Goal: Information Seeking & Learning: Find specific fact

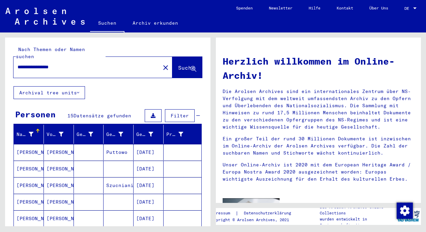
click at [112, 166] on mat-cell at bounding box center [119, 168] width 30 height 16
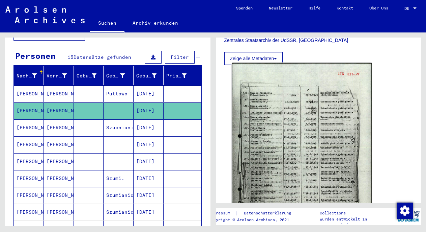
scroll to position [203, 0]
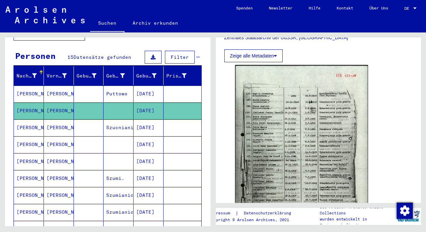
click at [119, 122] on mat-cell "Szucnianic/Pust" at bounding box center [119, 127] width 30 height 17
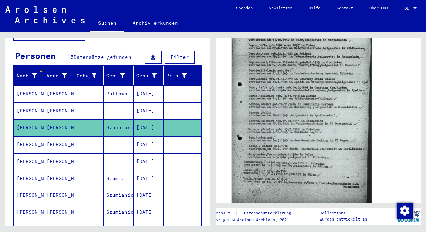
scroll to position [245, 0]
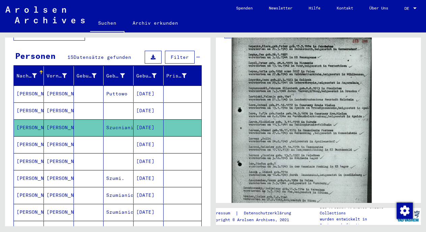
click at [306, 124] on img at bounding box center [302, 136] width 140 height 201
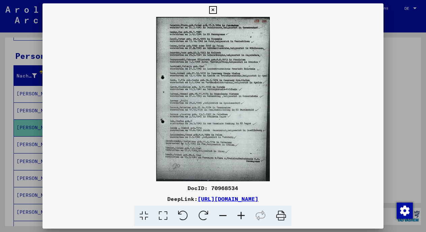
click at [243, 213] on icon at bounding box center [241, 215] width 18 height 21
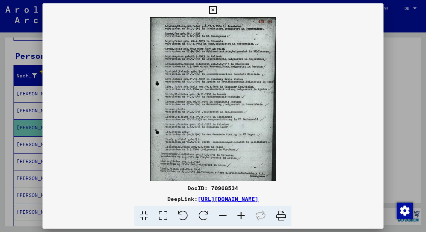
click at [243, 213] on icon at bounding box center [241, 215] width 18 height 21
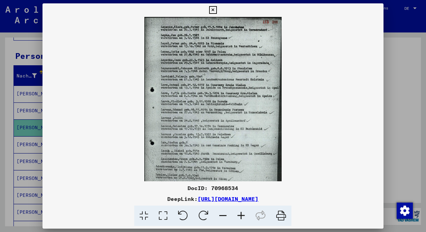
click at [243, 213] on icon at bounding box center [241, 215] width 18 height 21
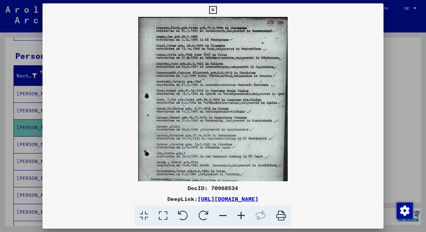
click at [243, 213] on icon at bounding box center [241, 215] width 18 height 21
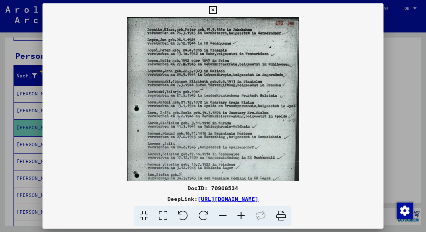
click at [243, 213] on icon at bounding box center [241, 215] width 18 height 21
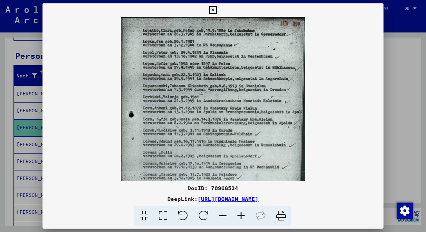
click at [243, 213] on icon at bounding box center [241, 215] width 18 height 21
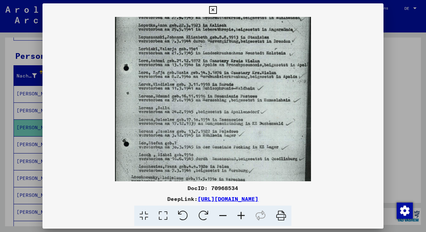
drag, startPoint x: 148, startPoint y: 136, endPoint x: 157, endPoint y: 84, distance: 53.4
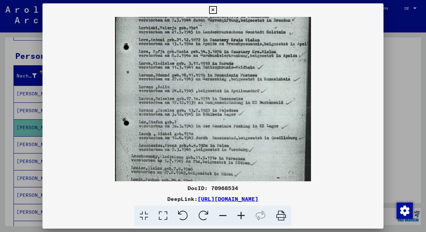
scroll to position [76, 0]
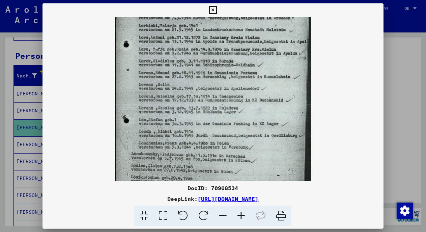
drag, startPoint x: 157, startPoint y: 84, endPoint x: 158, endPoint y: 60, distance: 23.4
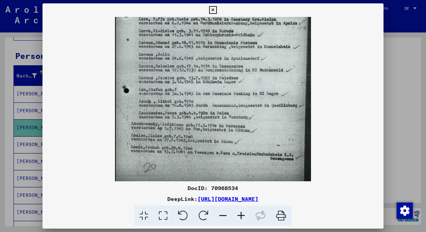
scroll to position [107, 0]
drag, startPoint x: 170, startPoint y: 132, endPoint x: 170, endPoint y: 102, distance: 30.7
click at [20, 134] on div at bounding box center [213, 116] width 426 height 232
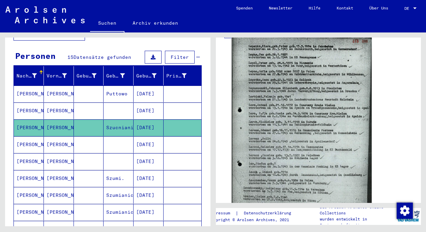
click at [308, 125] on img at bounding box center [302, 136] width 140 height 201
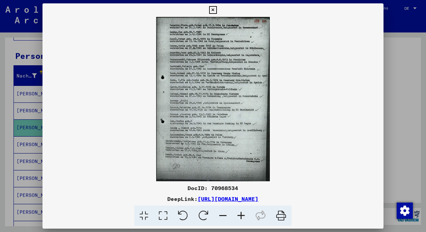
click at [245, 213] on icon at bounding box center [241, 215] width 18 height 21
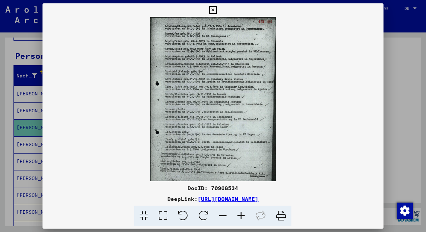
click at [245, 213] on icon at bounding box center [241, 215] width 18 height 21
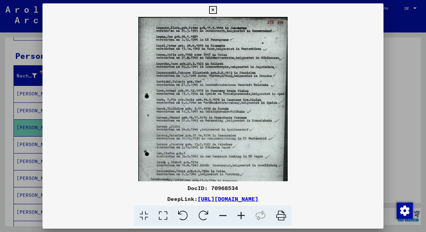
click at [245, 213] on icon at bounding box center [241, 215] width 18 height 21
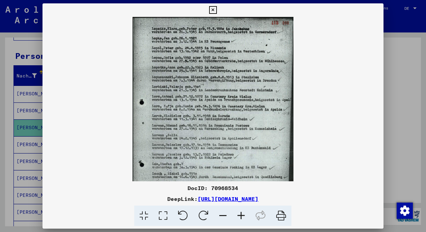
click at [245, 213] on icon at bounding box center [241, 215] width 18 height 21
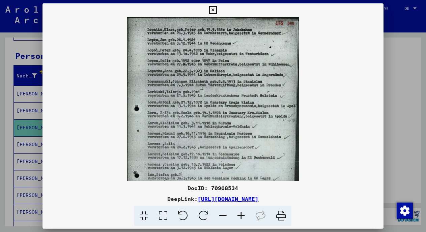
click at [245, 213] on icon at bounding box center [241, 215] width 18 height 21
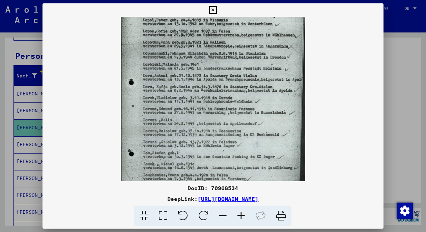
scroll to position [35, 0]
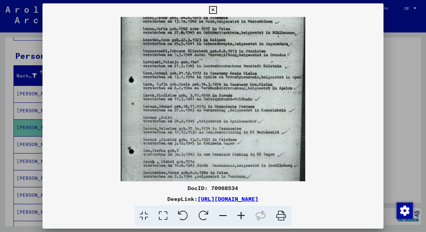
drag, startPoint x: 260, startPoint y: 129, endPoint x: 266, endPoint y: 95, distance: 35.2
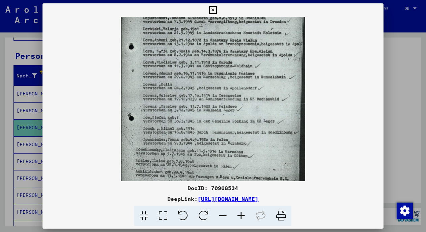
scroll to position [68, 0]
drag, startPoint x: 241, startPoint y: 133, endPoint x: 242, endPoint y: 99, distance: 33.5
click at [148, 96] on img at bounding box center [213, 81] width 185 height 265
click at [403, 75] on div at bounding box center [213, 116] width 426 height 232
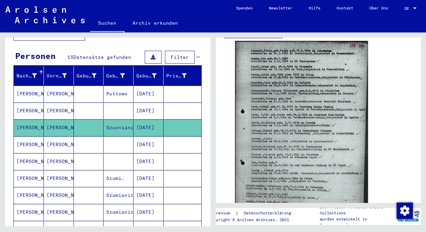
click at [142, 139] on mat-cell "[DATE]" at bounding box center [149, 144] width 30 height 17
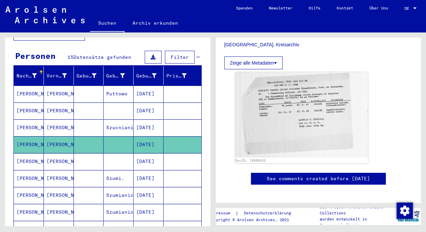
scroll to position [196, 0]
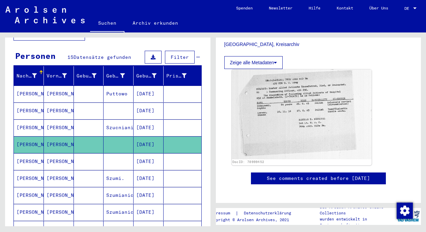
click at [298, 124] on img at bounding box center [302, 114] width 140 height 90
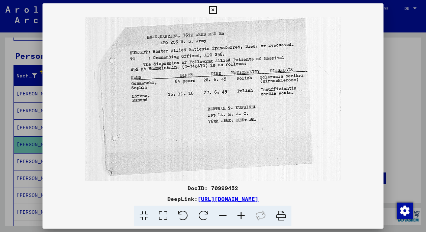
click at [402, 58] on div at bounding box center [213, 116] width 426 height 232
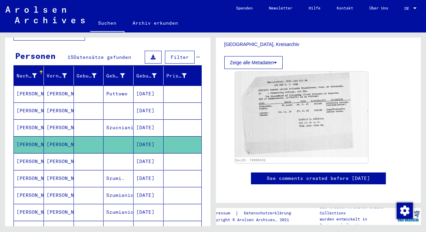
click at [147, 156] on mat-cell "[DATE]" at bounding box center [149, 161] width 30 height 17
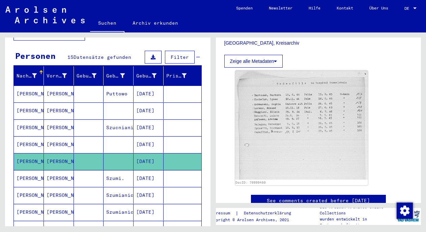
scroll to position [219, 0]
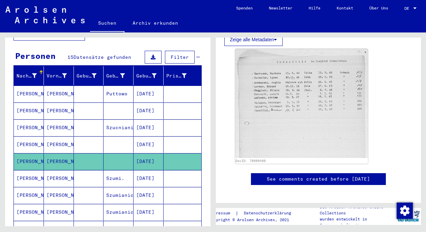
click at [115, 177] on mat-cell "Szumi." at bounding box center [119, 178] width 30 height 17
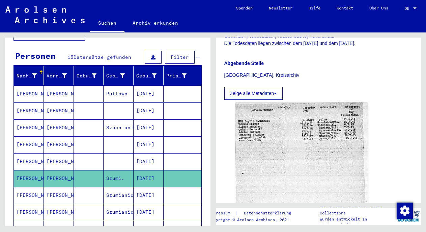
scroll to position [202, 0]
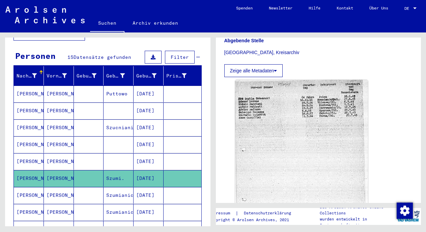
click at [122, 193] on mat-cell "Szumianic" at bounding box center [119, 195] width 30 height 17
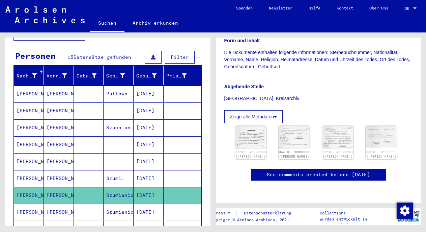
scroll to position [178, 0]
click at [242, 125] on img at bounding box center [250, 137] width 33 height 24
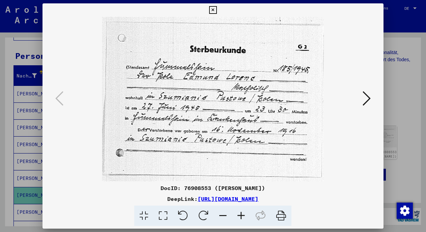
click at [368, 96] on icon at bounding box center [367, 98] width 8 height 16
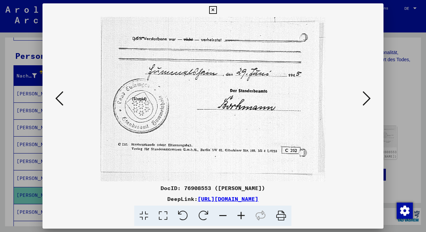
click at [368, 96] on icon at bounding box center [367, 98] width 8 height 16
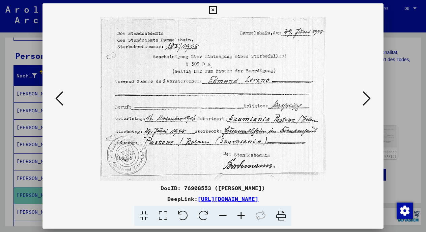
click at [368, 96] on icon at bounding box center [367, 98] width 8 height 16
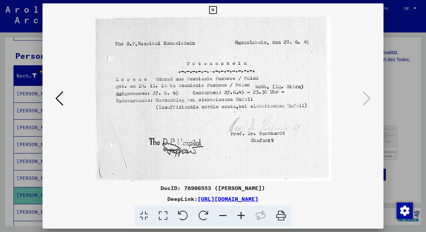
drag, startPoint x: 159, startPoint y: 108, endPoint x: 230, endPoint y: 106, distance: 70.9
click at [230, 106] on img at bounding box center [212, 99] width 295 height 164
click at [398, 92] on div at bounding box center [213, 116] width 426 height 232
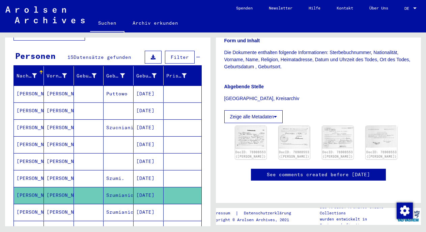
click at [101, 204] on mat-cell at bounding box center [89, 212] width 30 height 17
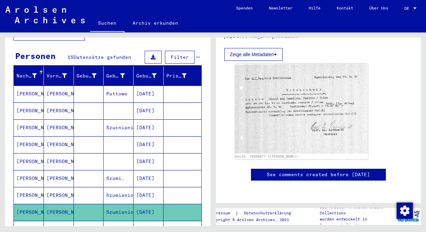
scroll to position [237, 0]
click at [83, 220] on mat-cell at bounding box center [89, 228] width 30 height 17
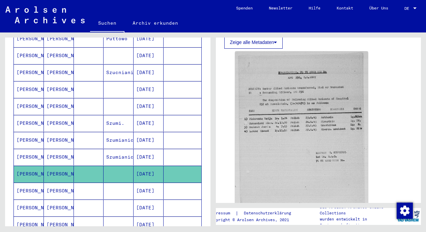
scroll to position [125, 0]
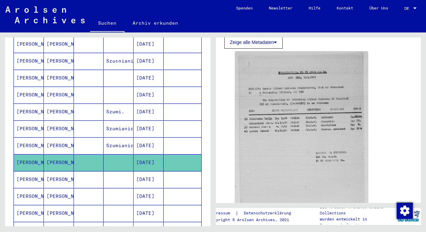
click at [104, 176] on mat-cell at bounding box center [119, 179] width 30 height 17
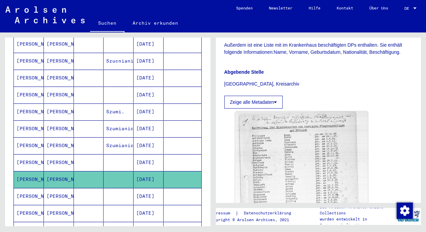
scroll to position [269, 0]
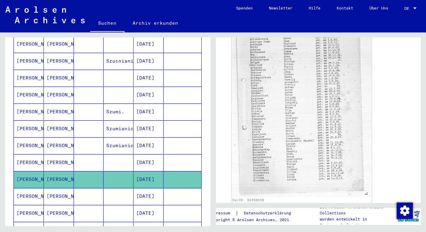
click at [323, 128] on img at bounding box center [302, 104] width 140 height 186
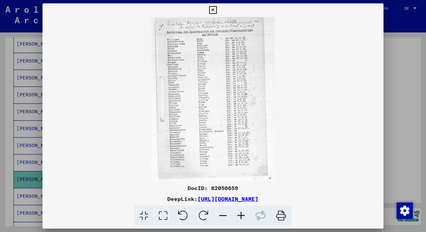
click at [241, 214] on icon at bounding box center [241, 215] width 18 height 21
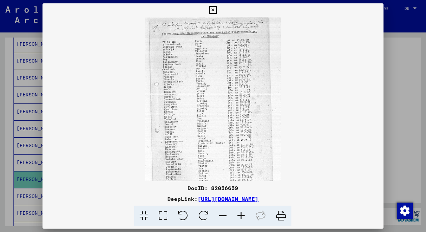
click at [241, 214] on icon at bounding box center [241, 215] width 18 height 21
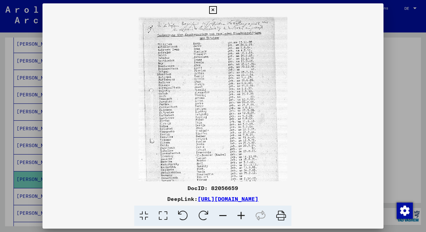
click at [241, 214] on icon at bounding box center [241, 215] width 18 height 21
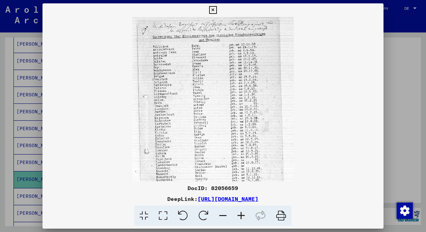
click at [241, 214] on icon at bounding box center [241, 215] width 18 height 21
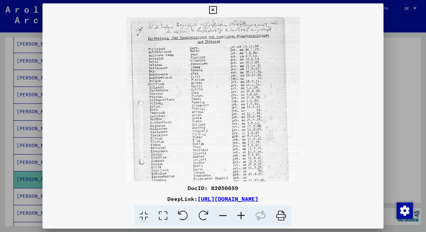
click at [241, 214] on icon at bounding box center [241, 215] width 18 height 21
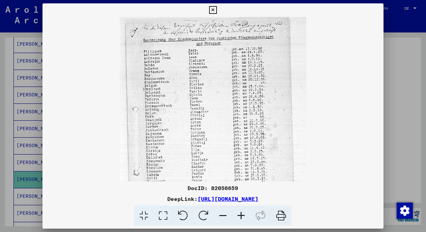
click at [241, 214] on icon at bounding box center [241, 215] width 18 height 21
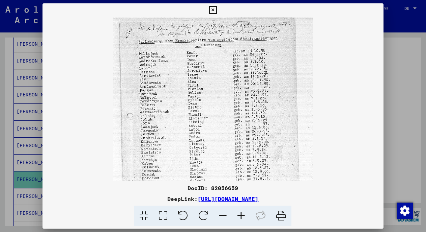
click at [241, 214] on icon at bounding box center [241, 215] width 18 height 21
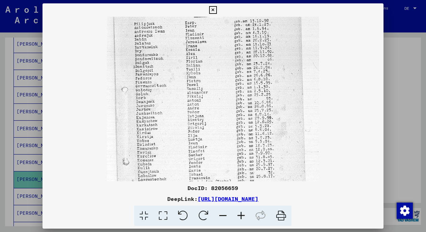
scroll to position [33, 0]
drag, startPoint x: 203, startPoint y: 114, endPoint x: 204, endPoint y: 81, distance: 33.1
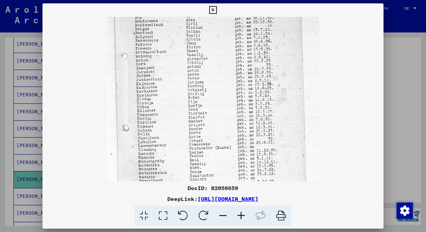
drag, startPoint x: 204, startPoint y: 81, endPoint x: 207, endPoint y: 48, distance: 33.2
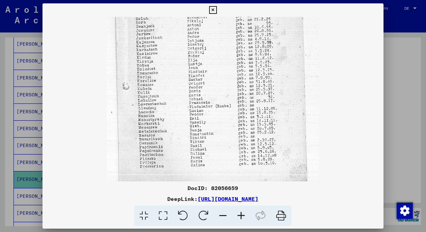
scroll to position [109, 0]
drag, startPoint x: 204, startPoint y: 73, endPoint x: 213, endPoint y: 31, distance: 43.4
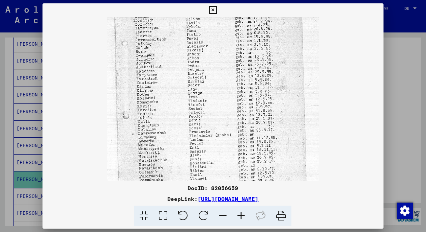
scroll to position [62, 0]
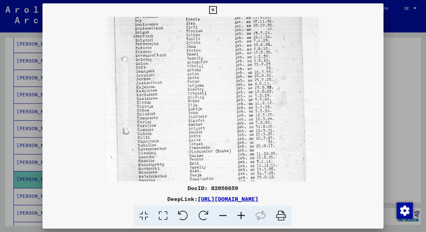
drag, startPoint x: 214, startPoint y: 146, endPoint x: 214, endPoint y: 192, distance: 46.3
click at [204, 129] on img at bounding box center [213, 95] width 212 height 282
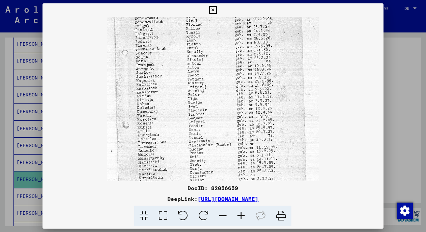
drag, startPoint x: 199, startPoint y: 102, endPoint x: 205, endPoint y: 95, distance: 9.1
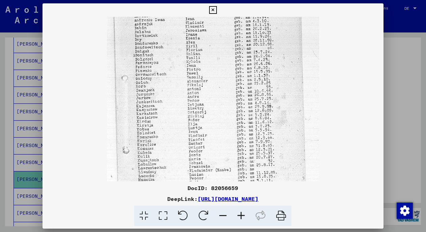
scroll to position [42, 0]
drag, startPoint x: 164, startPoint y: 150, endPoint x: 180, endPoint y: 171, distance: 26.5
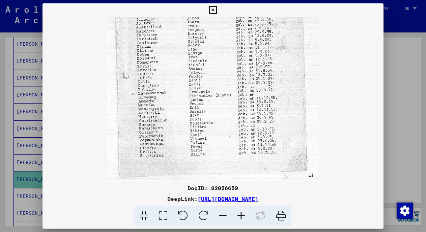
drag, startPoint x: 152, startPoint y: 176, endPoint x: 169, endPoint y: 91, distance: 86.4
click at [170, 91] on img at bounding box center [213, 40] width 212 height 282
click at [20, 116] on div at bounding box center [213, 116] width 426 height 232
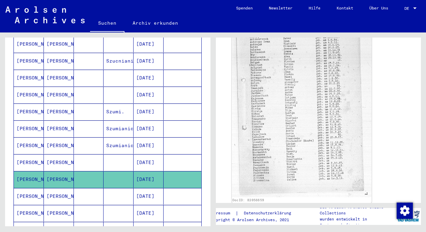
click at [289, 80] on img at bounding box center [302, 104] width 140 height 186
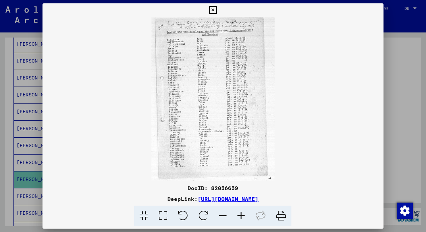
click at [392, 135] on div at bounding box center [213, 116] width 426 height 232
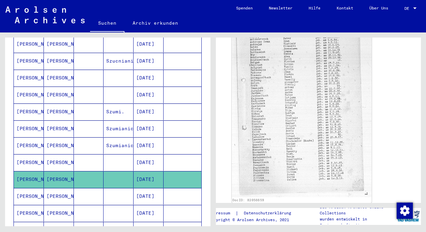
click at [295, 143] on img at bounding box center [302, 104] width 140 height 186
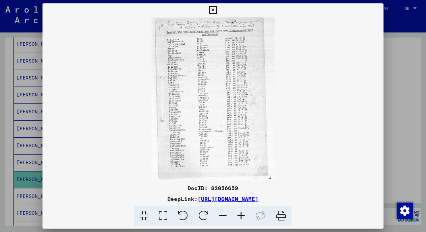
click at [240, 208] on icon at bounding box center [241, 215] width 18 height 21
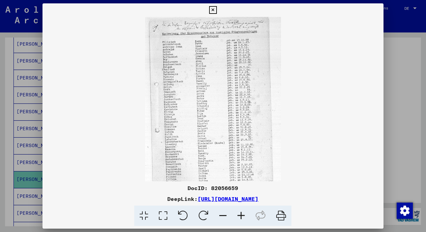
click at [240, 208] on icon at bounding box center [241, 215] width 18 height 21
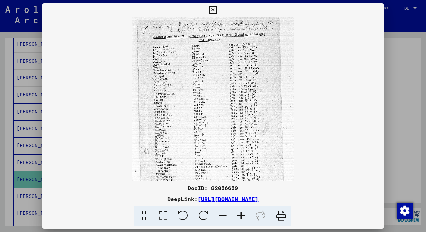
click at [240, 208] on icon at bounding box center [241, 215] width 18 height 21
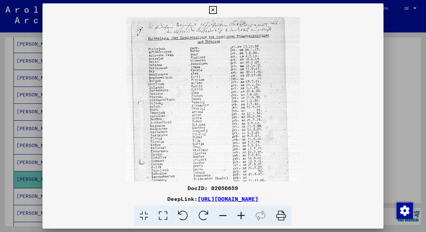
click at [240, 208] on icon at bounding box center [241, 215] width 18 height 21
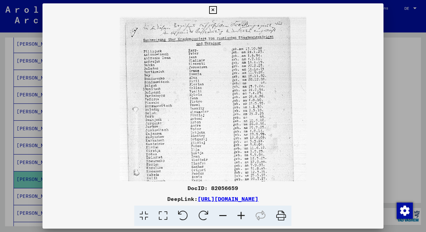
click at [240, 208] on icon at bounding box center [241, 215] width 18 height 21
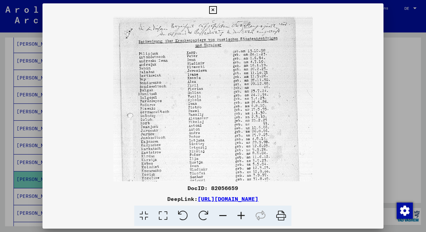
click at [240, 208] on icon at bounding box center [241, 215] width 18 height 21
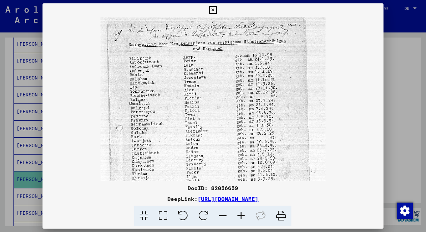
click at [240, 208] on icon at bounding box center [241, 215] width 18 height 21
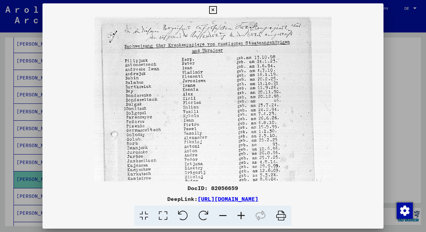
click at [240, 208] on icon at bounding box center [241, 215] width 18 height 21
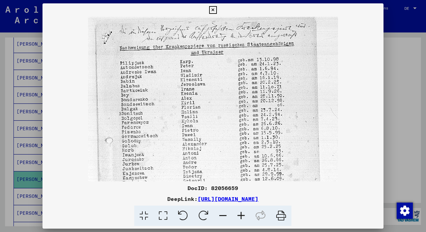
click at [240, 208] on icon at bounding box center [241, 215] width 18 height 21
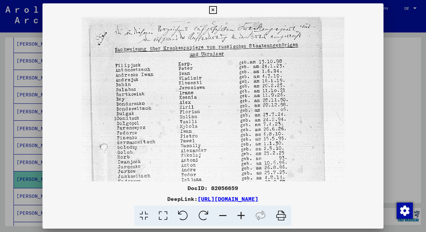
click at [240, 208] on icon at bounding box center [241, 215] width 18 height 21
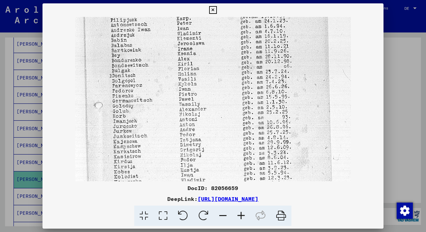
drag, startPoint x: 187, startPoint y: 173, endPoint x: 192, endPoint y: 125, distance: 48.2
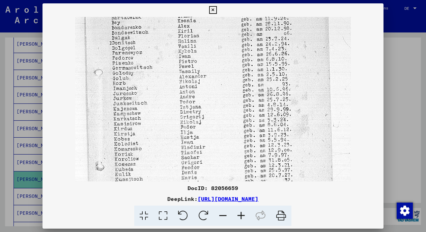
scroll to position [95, 0]
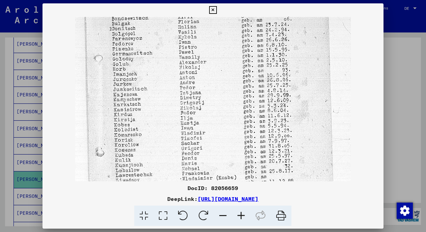
drag, startPoint x: 190, startPoint y: 167, endPoint x: 191, endPoint y: 120, distance: 46.6
click at [191, 120] on img at bounding box center [212, 105] width 275 height 367
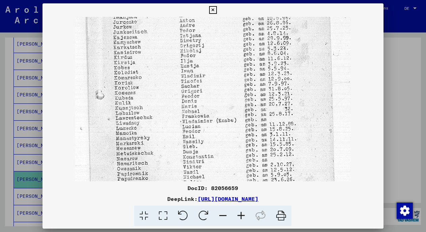
scroll to position [154, 0]
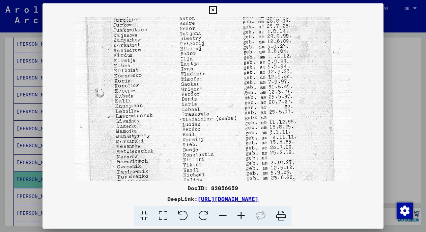
drag, startPoint x: 192, startPoint y: 169, endPoint x: 193, endPoint y: 110, distance: 59.1
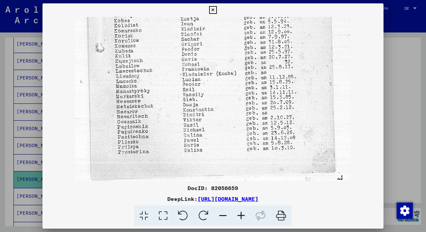
scroll to position [203, 0]
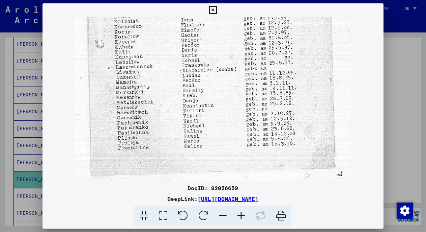
drag, startPoint x: 193, startPoint y: 174, endPoint x: 196, endPoint y: 111, distance: 62.8
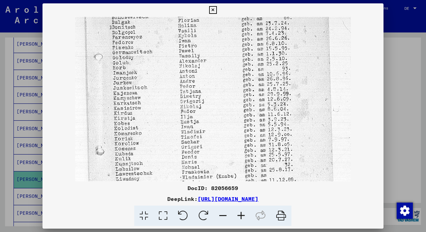
drag, startPoint x: 190, startPoint y: 36, endPoint x: 198, endPoint y: 143, distance: 107.0
click at [198, 143] on img at bounding box center [212, 104] width 275 height 367
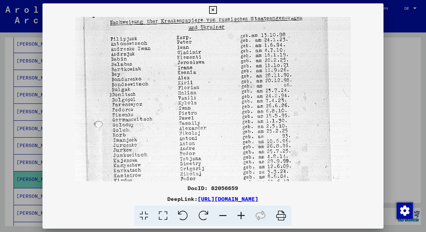
drag, startPoint x: 187, startPoint y: 29, endPoint x: 190, endPoint y: 96, distance: 67.2
click at [190, 92] on img at bounding box center [212, 171] width 275 height 367
click at [394, 104] on div at bounding box center [213, 116] width 426 height 232
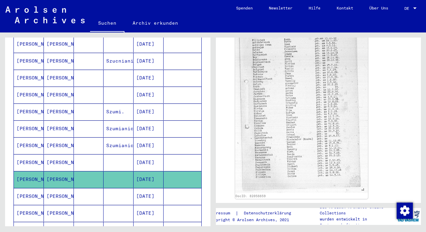
click at [122, 190] on mat-cell at bounding box center [119, 196] width 30 height 17
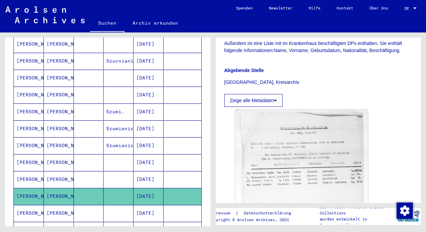
scroll to position [186, 0]
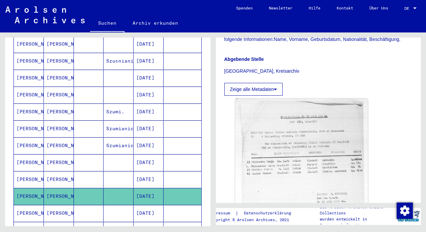
click at [261, 131] on img at bounding box center [301, 169] width 133 height 143
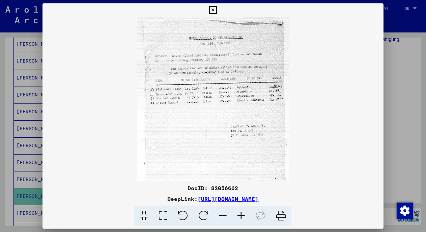
click at [399, 107] on div at bounding box center [213, 116] width 426 height 232
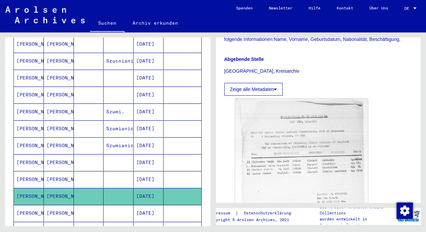
click at [140, 154] on mat-cell "[DATE]" at bounding box center [149, 162] width 30 height 17
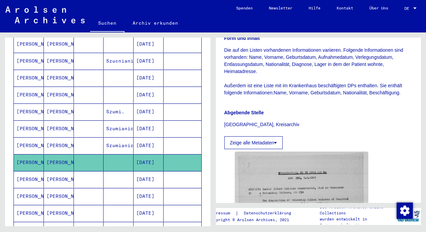
scroll to position [179, 0]
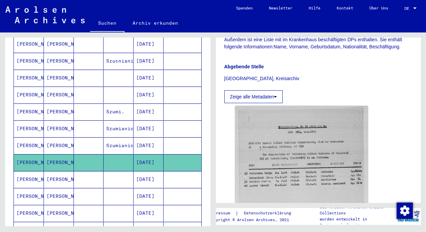
click at [122, 197] on mat-cell at bounding box center [119, 196] width 30 height 17
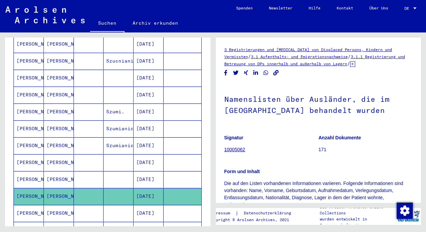
click at [117, 208] on mat-cell at bounding box center [119, 213] width 30 height 17
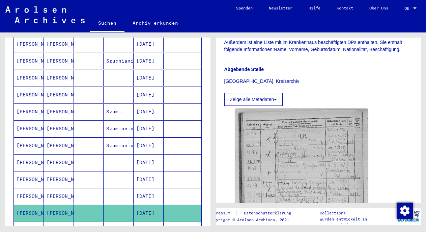
scroll to position [237, 0]
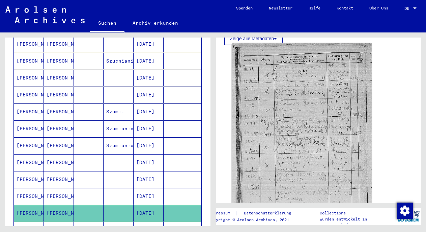
click at [284, 127] on img at bounding box center [302, 138] width 140 height 190
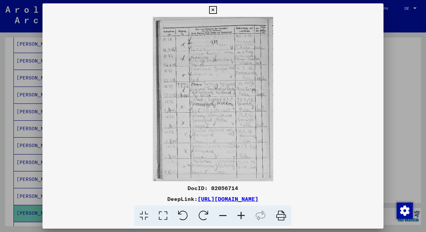
click at [246, 217] on icon at bounding box center [241, 215] width 18 height 21
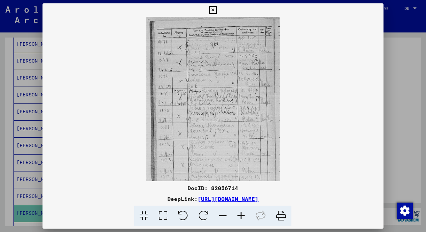
click at [246, 217] on icon at bounding box center [241, 215] width 18 height 21
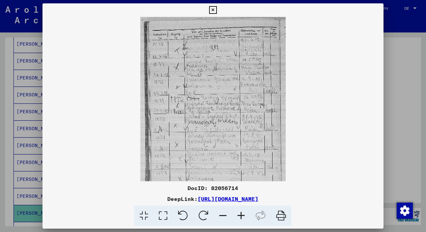
click at [246, 217] on icon at bounding box center [241, 215] width 18 height 21
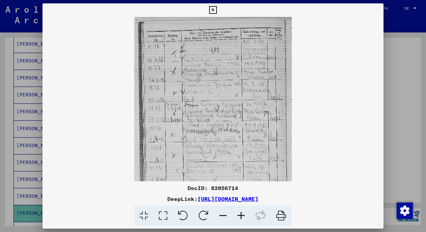
click at [246, 217] on icon at bounding box center [241, 215] width 18 height 21
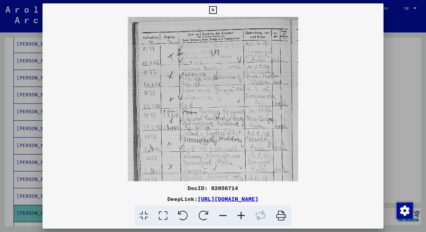
click at [246, 217] on icon at bounding box center [241, 215] width 18 height 21
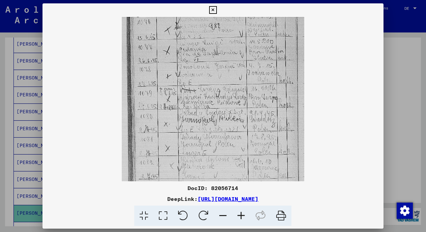
scroll to position [57, 0]
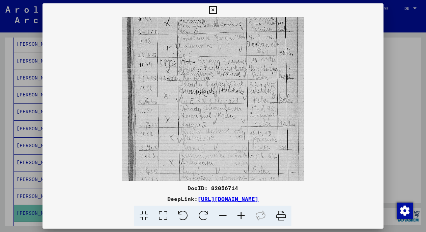
drag, startPoint x: 234, startPoint y: 159, endPoint x: 235, endPoint y: 102, distance: 57.4
click at [235, 102] on img at bounding box center [213, 83] width 183 height 248
click at [406, 85] on div at bounding box center [213, 116] width 426 height 232
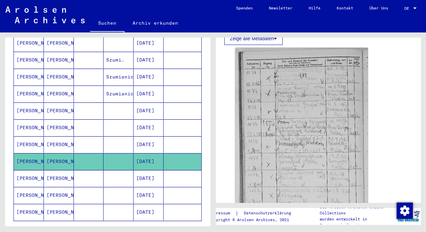
scroll to position [179, 0]
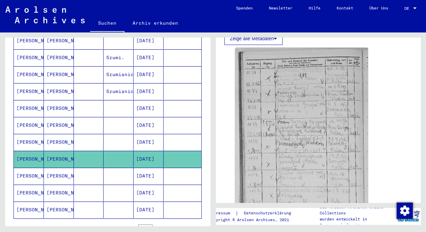
click at [116, 175] on mat-cell at bounding box center [119, 175] width 30 height 17
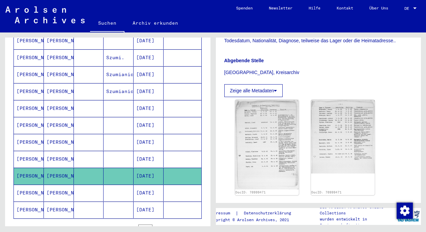
scroll to position [169, 0]
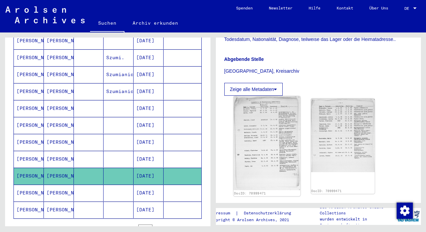
click at [258, 142] on img at bounding box center [267, 143] width 67 height 94
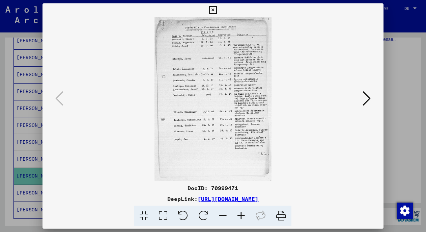
click at [370, 101] on icon at bounding box center [367, 98] width 8 height 16
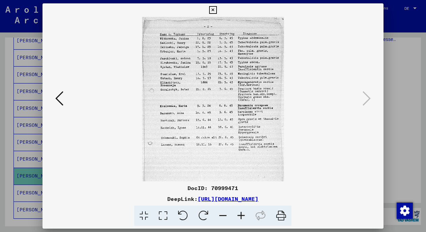
click at [401, 78] on div at bounding box center [213, 116] width 426 height 232
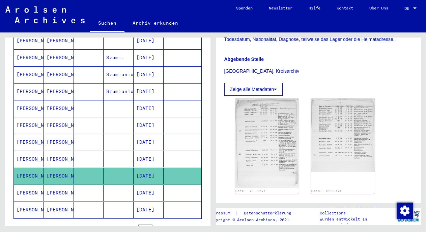
click at [87, 184] on mat-cell at bounding box center [89, 192] width 30 height 17
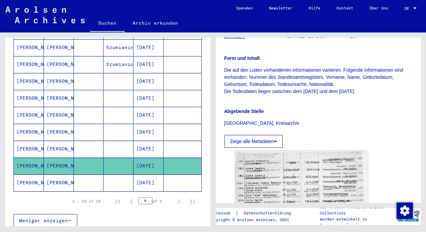
scroll to position [206, 0]
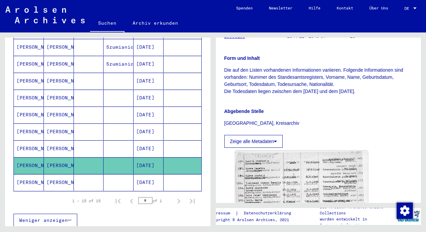
click at [134, 174] on mat-cell "[DATE]" at bounding box center [149, 182] width 30 height 17
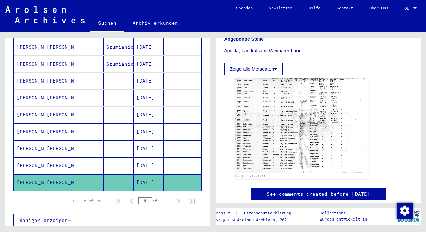
scroll to position [190, 0]
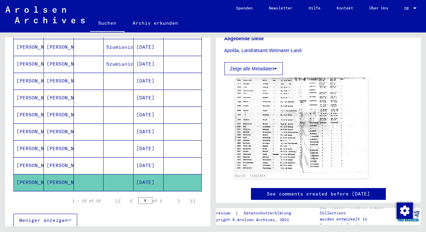
click at [301, 136] on img at bounding box center [301, 125] width 133 height 95
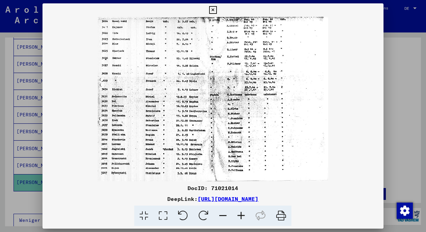
click at [248, 215] on icon at bounding box center [241, 215] width 18 height 21
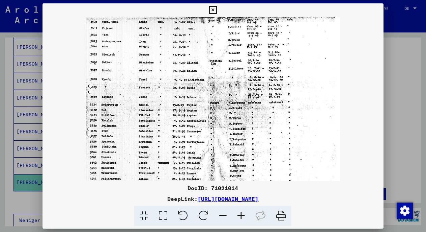
click at [248, 215] on icon at bounding box center [241, 215] width 18 height 21
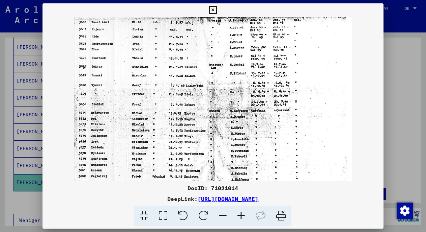
click at [248, 215] on icon at bounding box center [241, 215] width 18 height 21
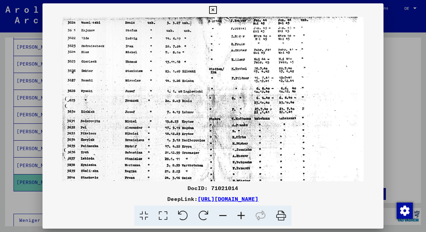
click at [248, 215] on icon at bounding box center [241, 215] width 18 height 21
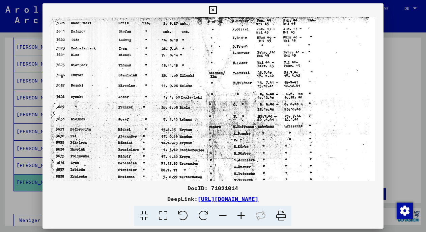
click at [248, 215] on icon at bounding box center [241, 215] width 18 height 21
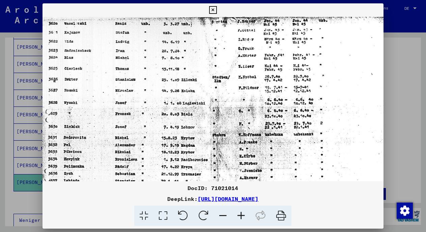
click at [248, 215] on icon at bounding box center [241, 215] width 18 height 21
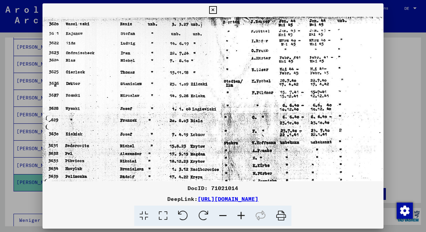
click at [248, 215] on icon at bounding box center [241, 215] width 18 height 21
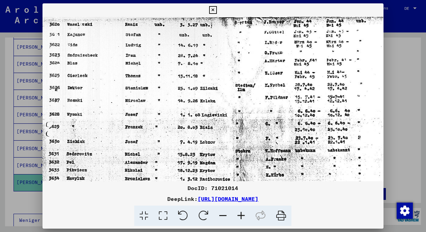
click at [248, 215] on icon at bounding box center [241, 215] width 18 height 21
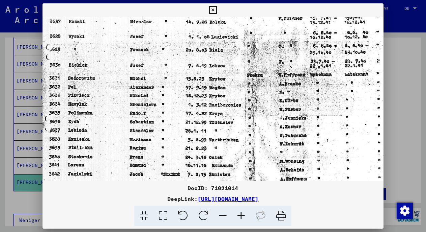
drag, startPoint x: 112, startPoint y: 127, endPoint x: 123, endPoint y: 43, distance: 84.8
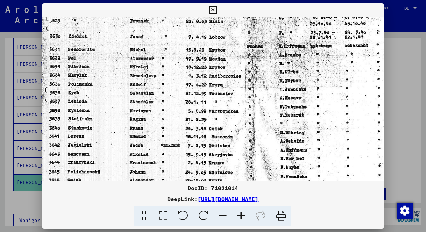
scroll to position [135, 0]
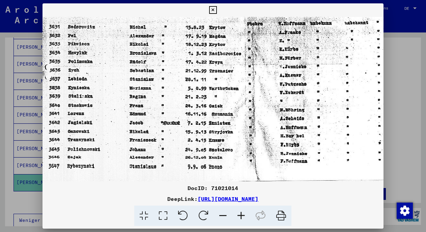
drag, startPoint x: 110, startPoint y: 134, endPoint x: 116, endPoint y: 76, distance: 58.7
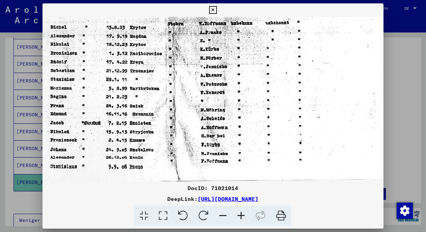
drag, startPoint x: 239, startPoint y: 114, endPoint x: 86, endPoint y: 114, distance: 152.6
click at [397, 83] on div at bounding box center [213, 116] width 426 height 232
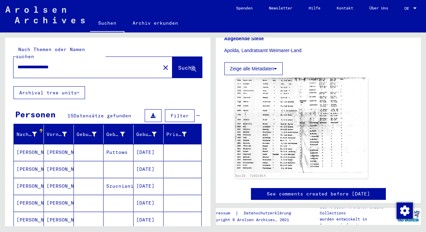
scroll to position [0, 0]
